Goal: Download file/media

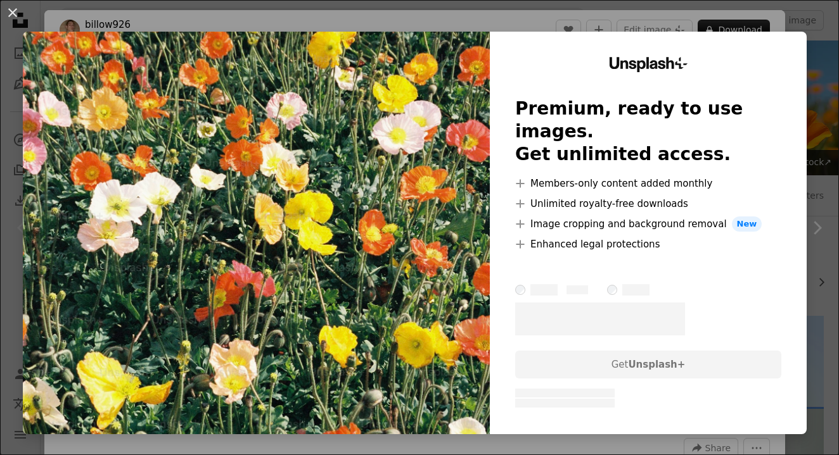
scroll to position [430, 0]
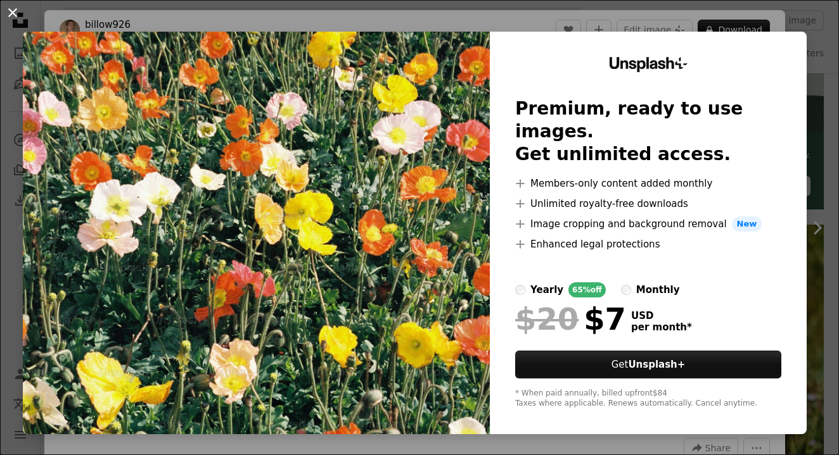
click at [6, 8] on button "An X shape" at bounding box center [12, 12] width 15 height 15
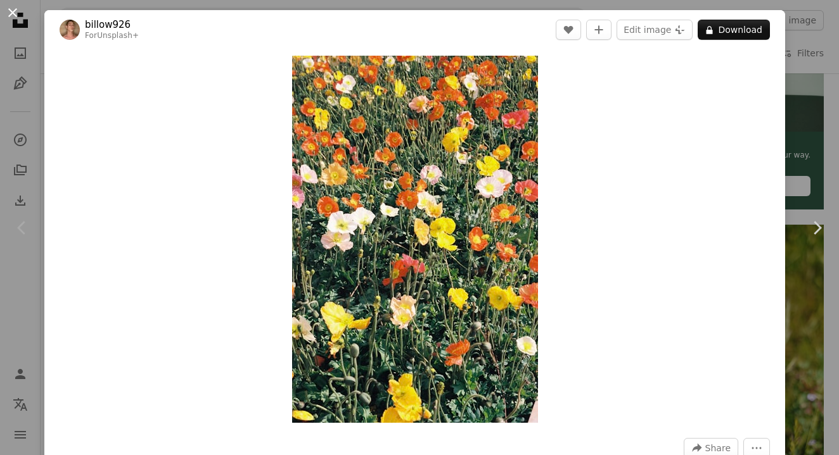
click at [13, 12] on button "An X shape" at bounding box center [12, 12] width 15 height 15
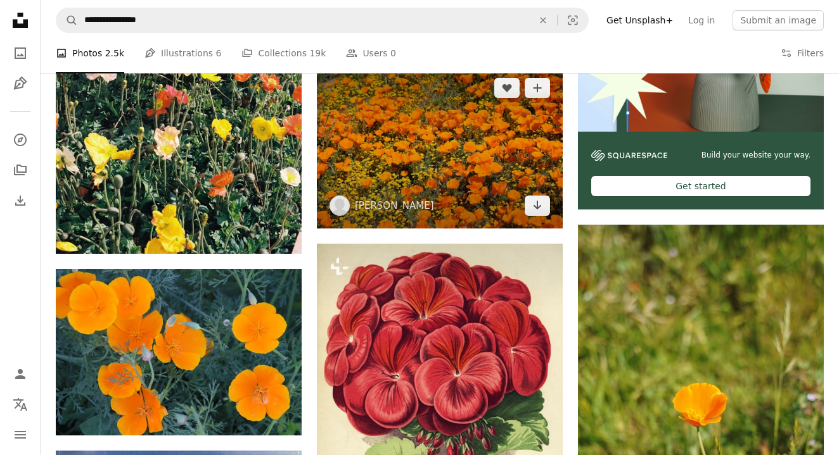
click at [428, 191] on img at bounding box center [440, 146] width 246 height 163
